Goal: Task Accomplishment & Management: Manage account settings

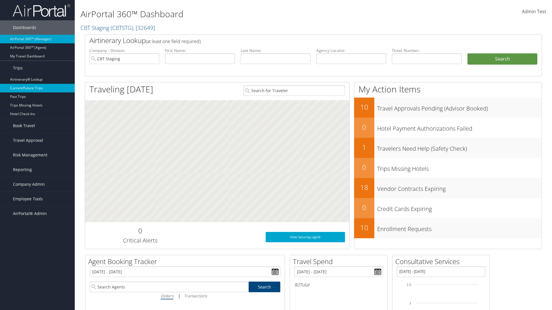
click at [37, 88] on link "Current/Future Trips" at bounding box center [37, 88] width 75 height 9
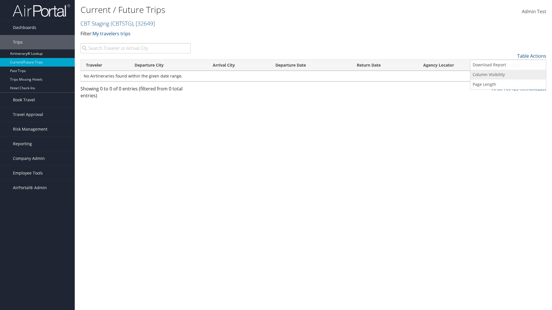
click at [508, 75] on link "Column Visibility" at bounding box center [508, 75] width 76 height 10
click at [508, 66] on link "Traveler" at bounding box center [508, 66] width 76 height 10
click at [508, 75] on link "Departure City" at bounding box center [508, 75] width 76 height 10
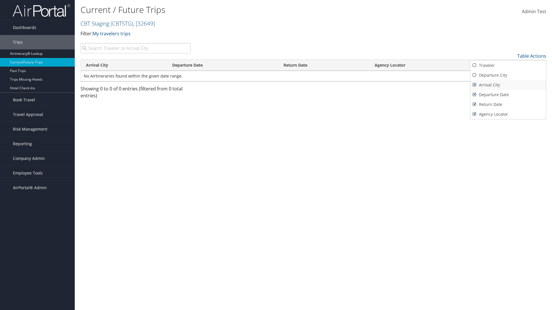
click at [508, 85] on link "Arrival City" at bounding box center [508, 85] width 76 height 10
click at [508, 95] on link "Departure Date" at bounding box center [508, 95] width 76 height 10
click at [508, 105] on link "Return Date" at bounding box center [508, 105] width 76 height 10
click at [508, 114] on link "Agency Locator" at bounding box center [508, 114] width 76 height 10
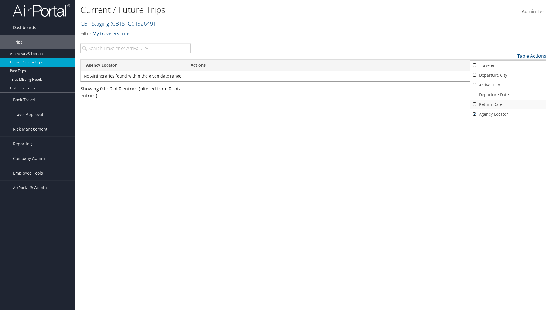
click at [508, 105] on link "Return Date" at bounding box center [508, 105] width 76 height 10
click at [508, 95] on link "Departure Date" at bounding box center [508, 95] width 76 height 10
click at [508, 85] on link "Arrival City" at bounding box center [508, 85] width 76 height 10
click at [508, 75] on link "Departure City" at bounding box center [508, 75] width 76 height 10
click at [508, 66] on link "Traveler" at bounding box center [508, 66] width 76 height 10
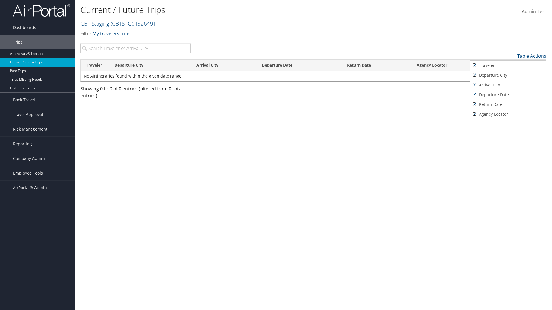
click at [276, 155] on div at bounding box center [276, 155] width 552 height 310
click at [531, 56] on link "Table Actions" at bounding box center [531, 56] width 29 height 6
click at [508, 84] on link "Page Length" at bounding box center [508, 85] width 76 height 10
click at [531, 56] on link "Table Actions" at bounding box center [531, 56] width 29 height 6
click at [508, 84] on link "Page Length" at bounding box center [508, 85] width 76 height 10
